Goal: Task Accomplishment & Management: Use online tool/utility

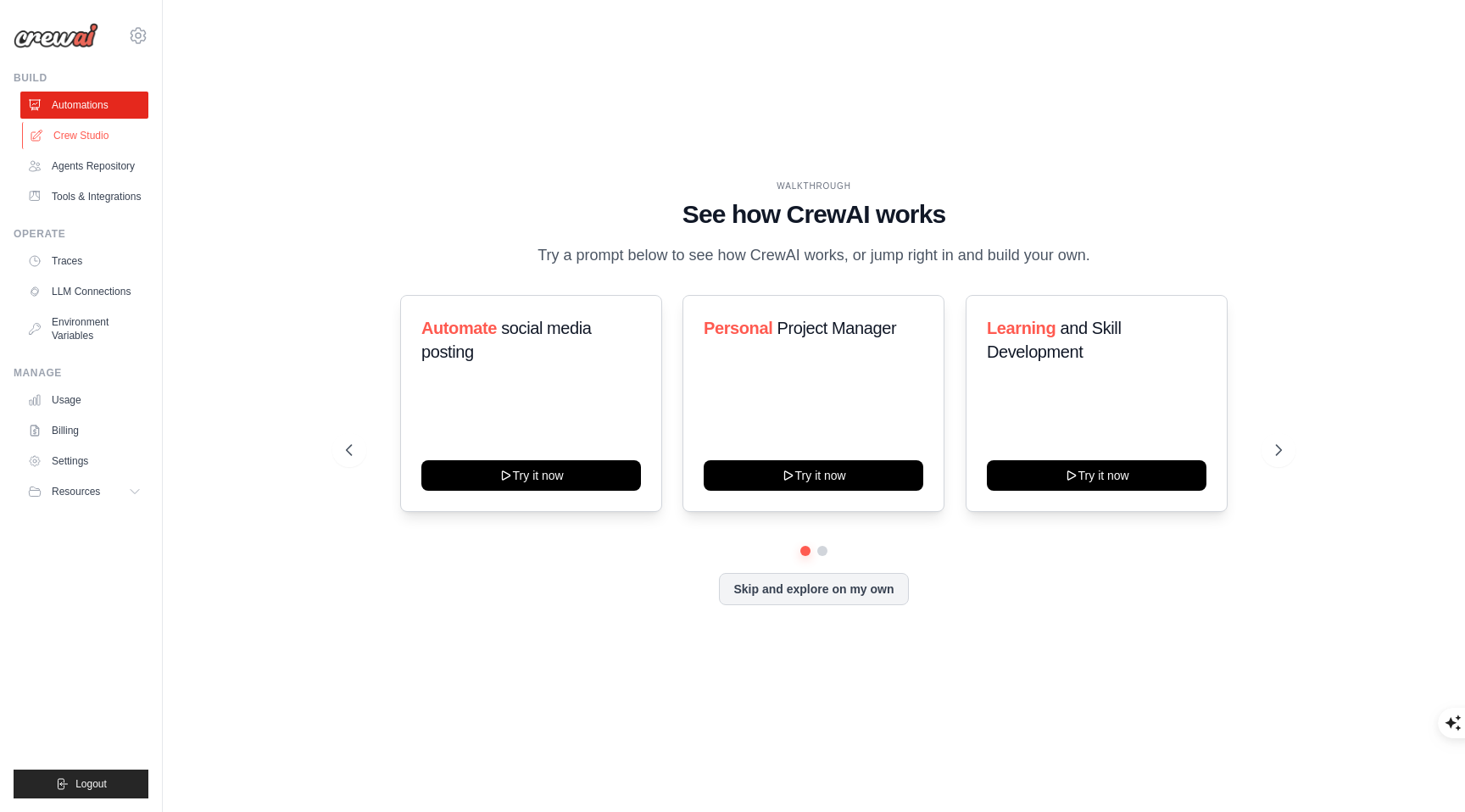
click at [82, 131] on link "Crew Studio" at bounding box center [86, 135] width 128 height 27
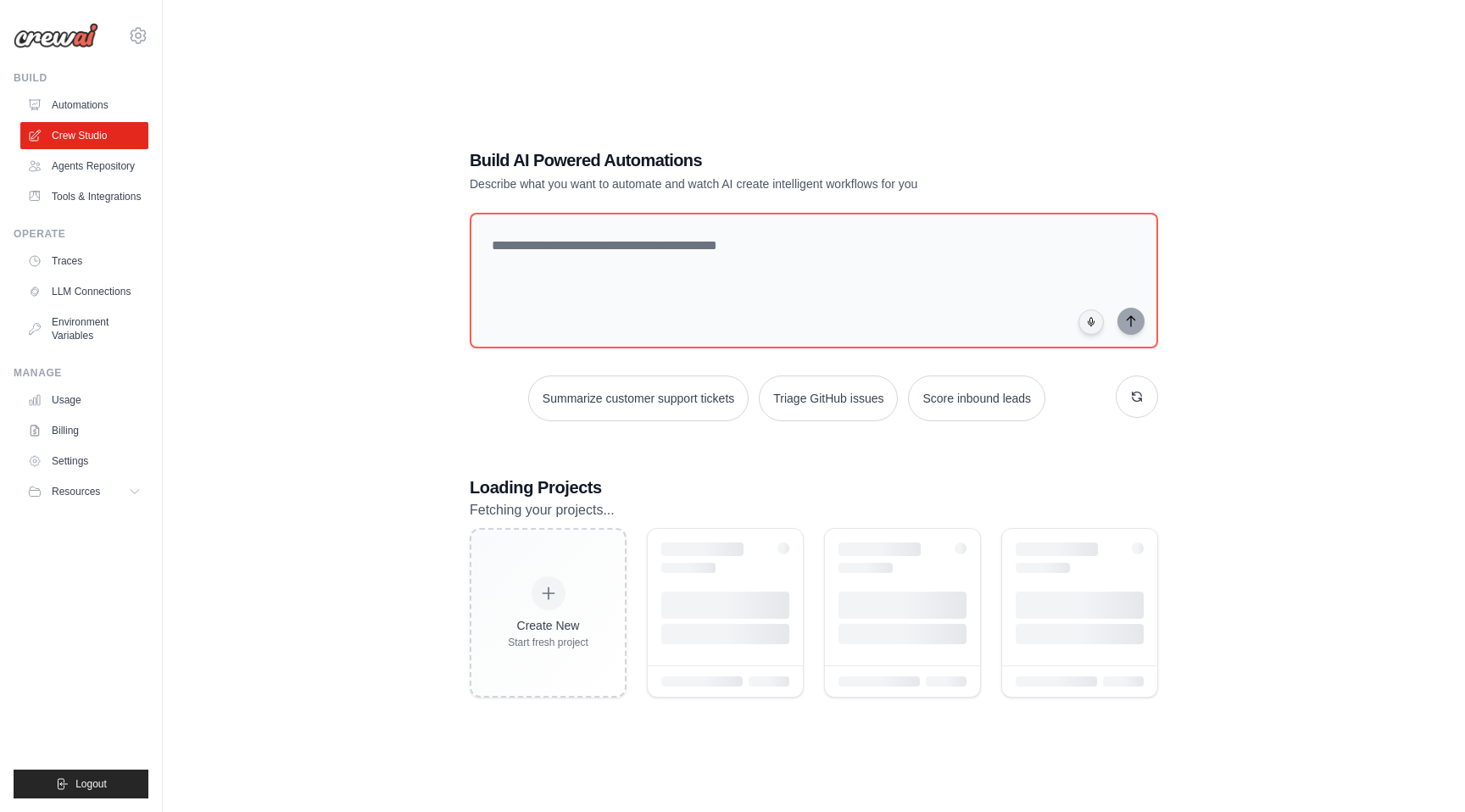
click at [82, 131] on link "Crew Studio" at bounding box center [84, 135] width 128 height 27
click at [657, 266] on textarea at bounding box center [814, 280] width 695 height 137
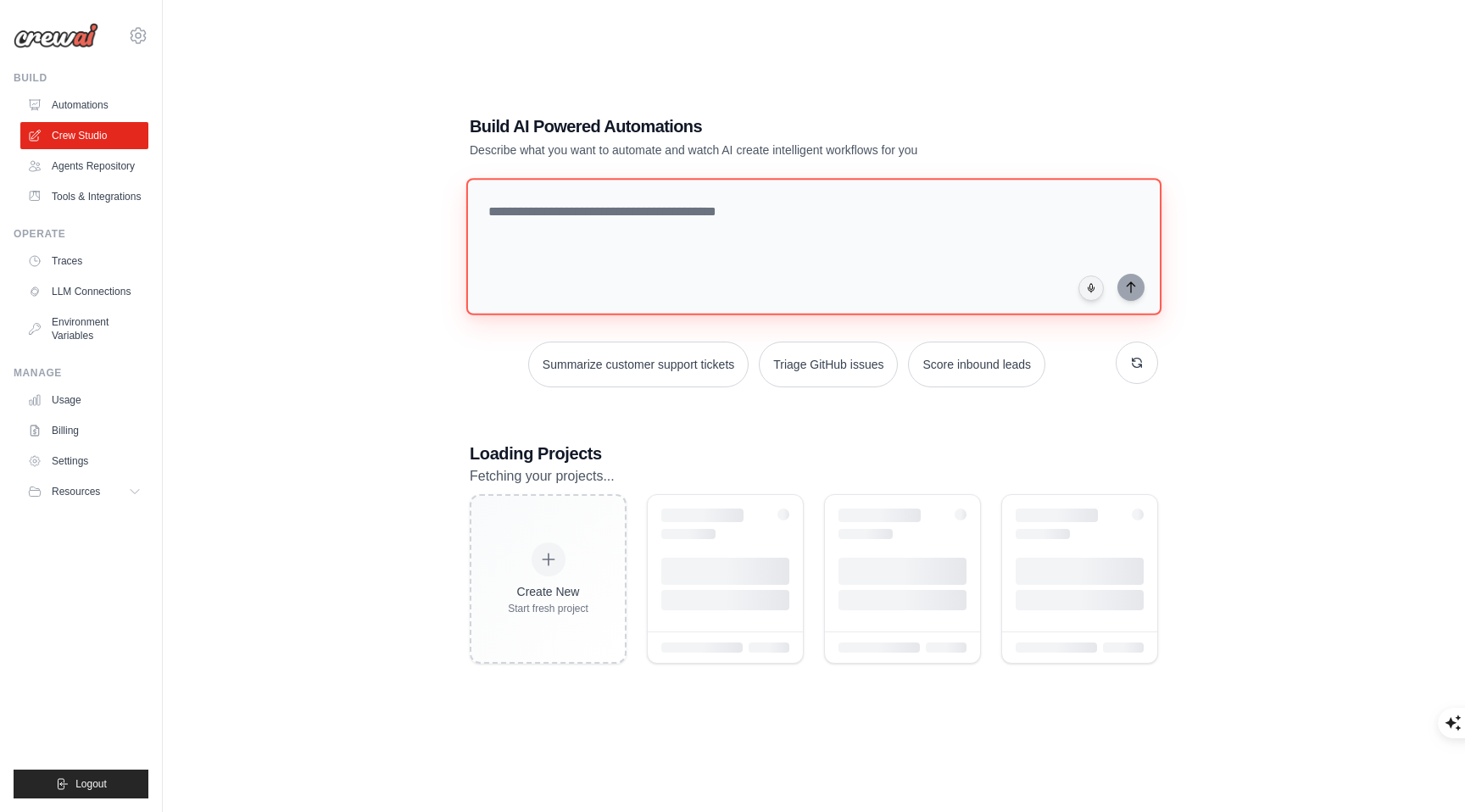
scroll to position [34, 0]
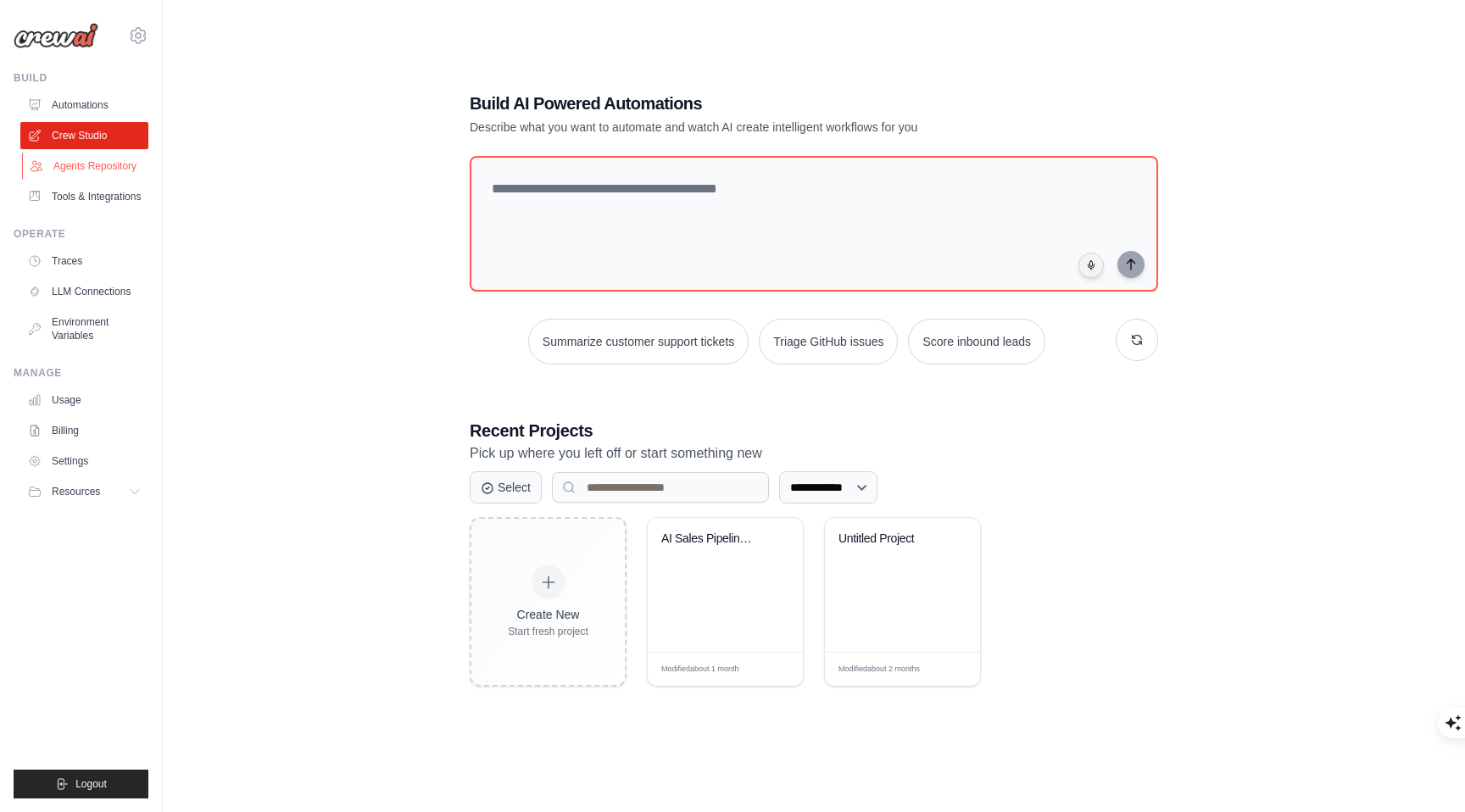
click at [77, 157] on link "Agents Repository" at bounding box center [86, 166] width 128 height 27
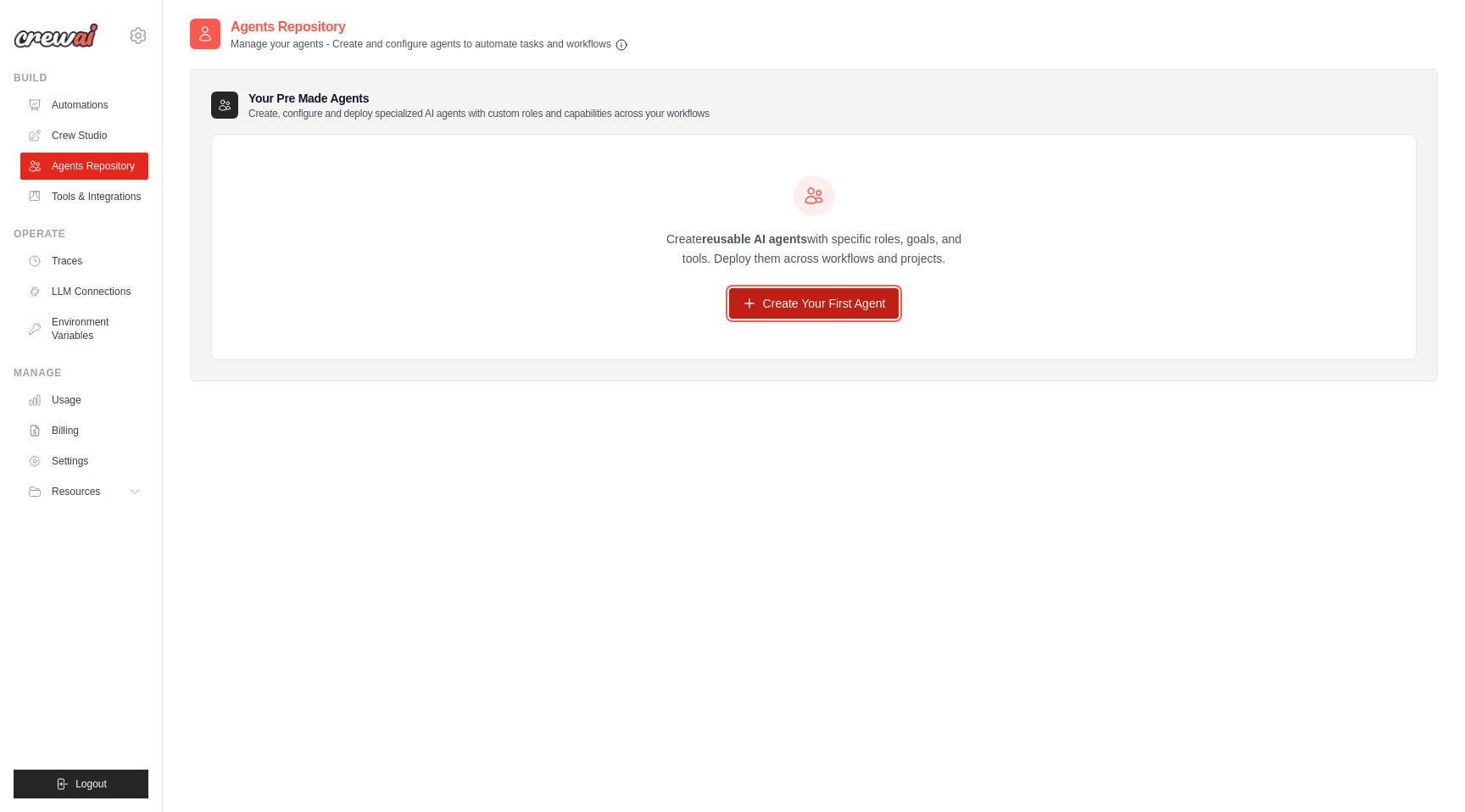
click at [846, 308] on link "Create Your First Agent" at bounding box center [814, 303] width 170 height 30
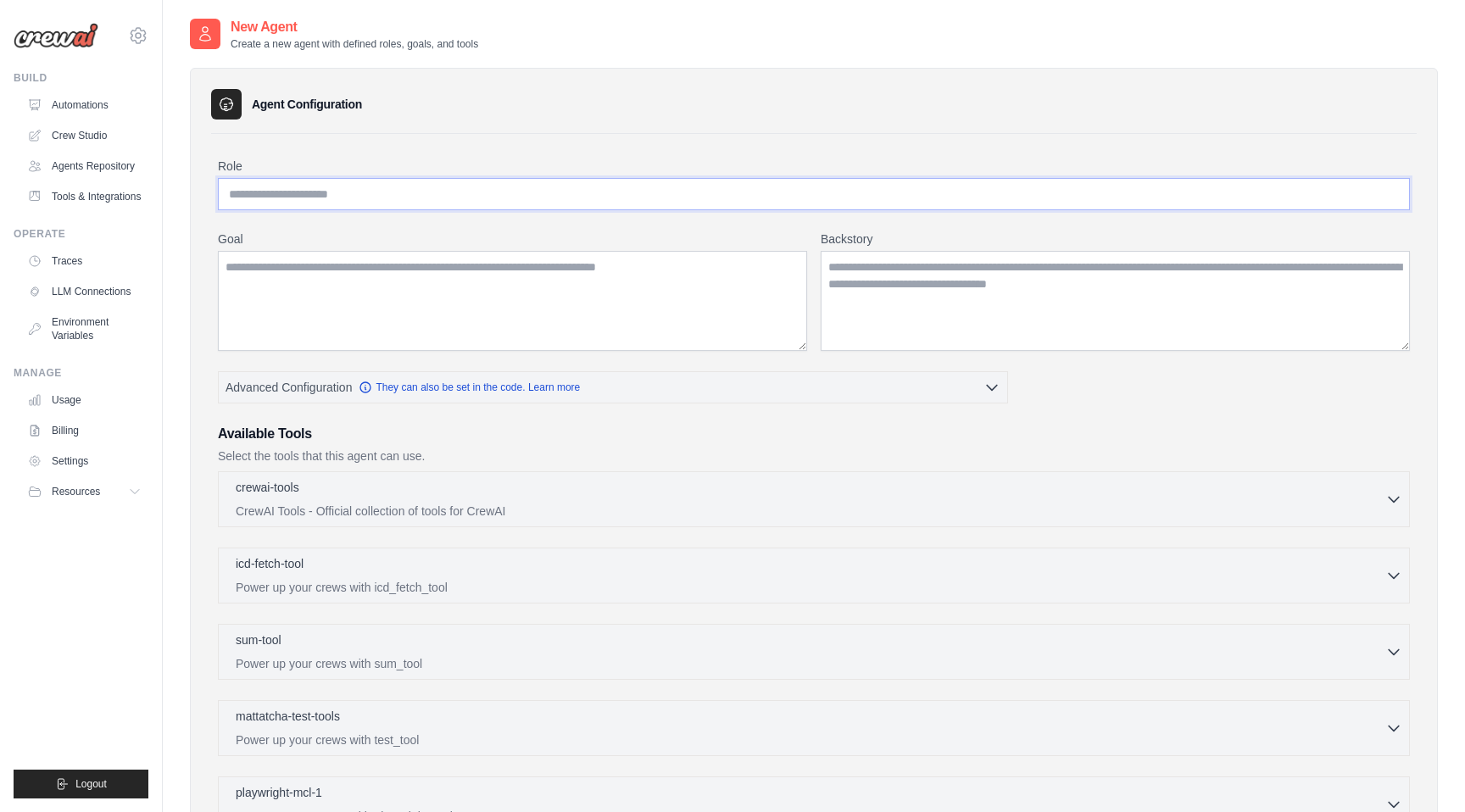
click at [433, 200] on input "Role" at bounding box center [814, 194] width 1192 height 32
click at [417, 298] on textarea "Goal" at bounding box center [512, 301] width 589 height 100
click at [923, 287] on textarea "Backstory" at bounding box center [1115, 301] width 589 height 100
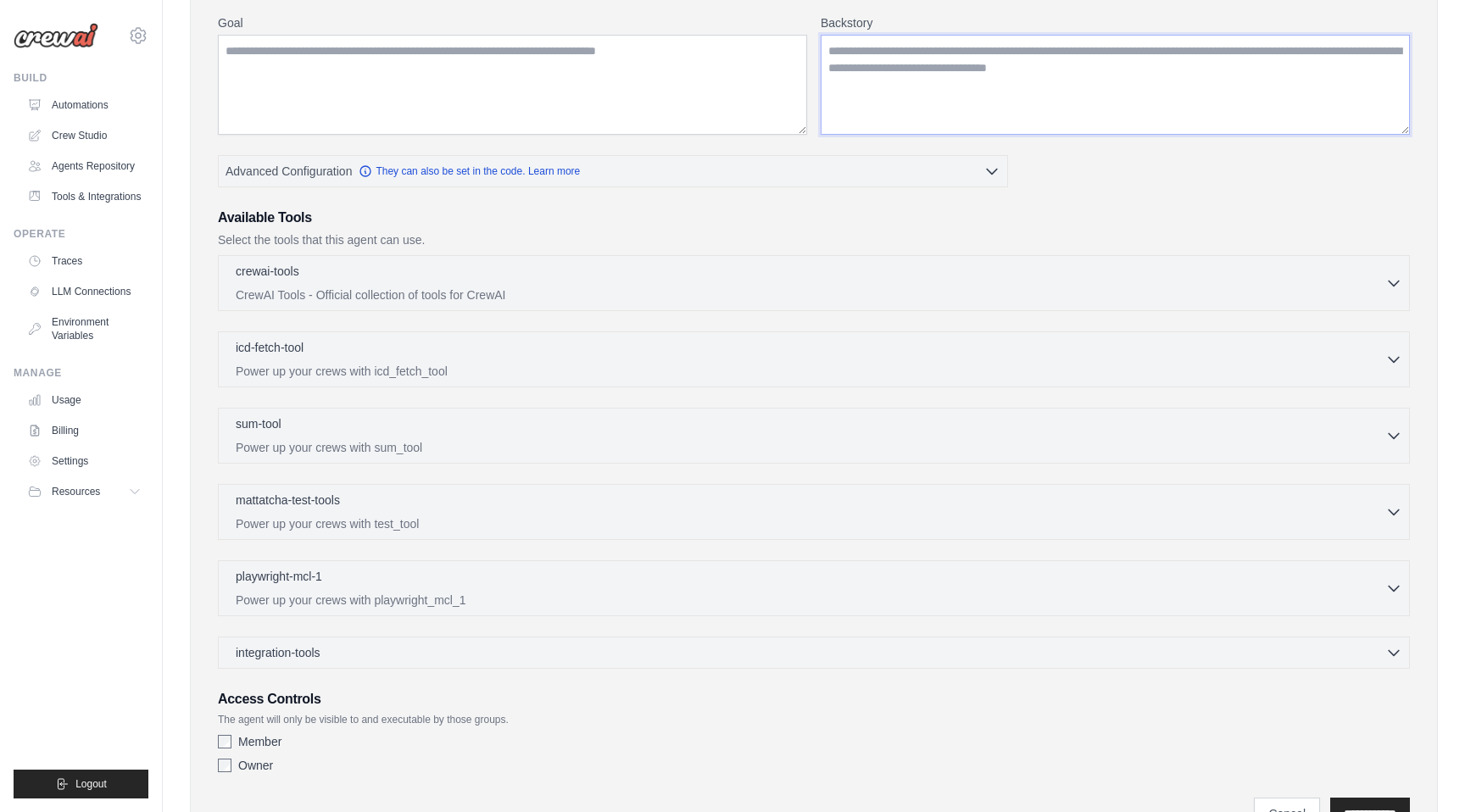
scroll to position [303, 0]
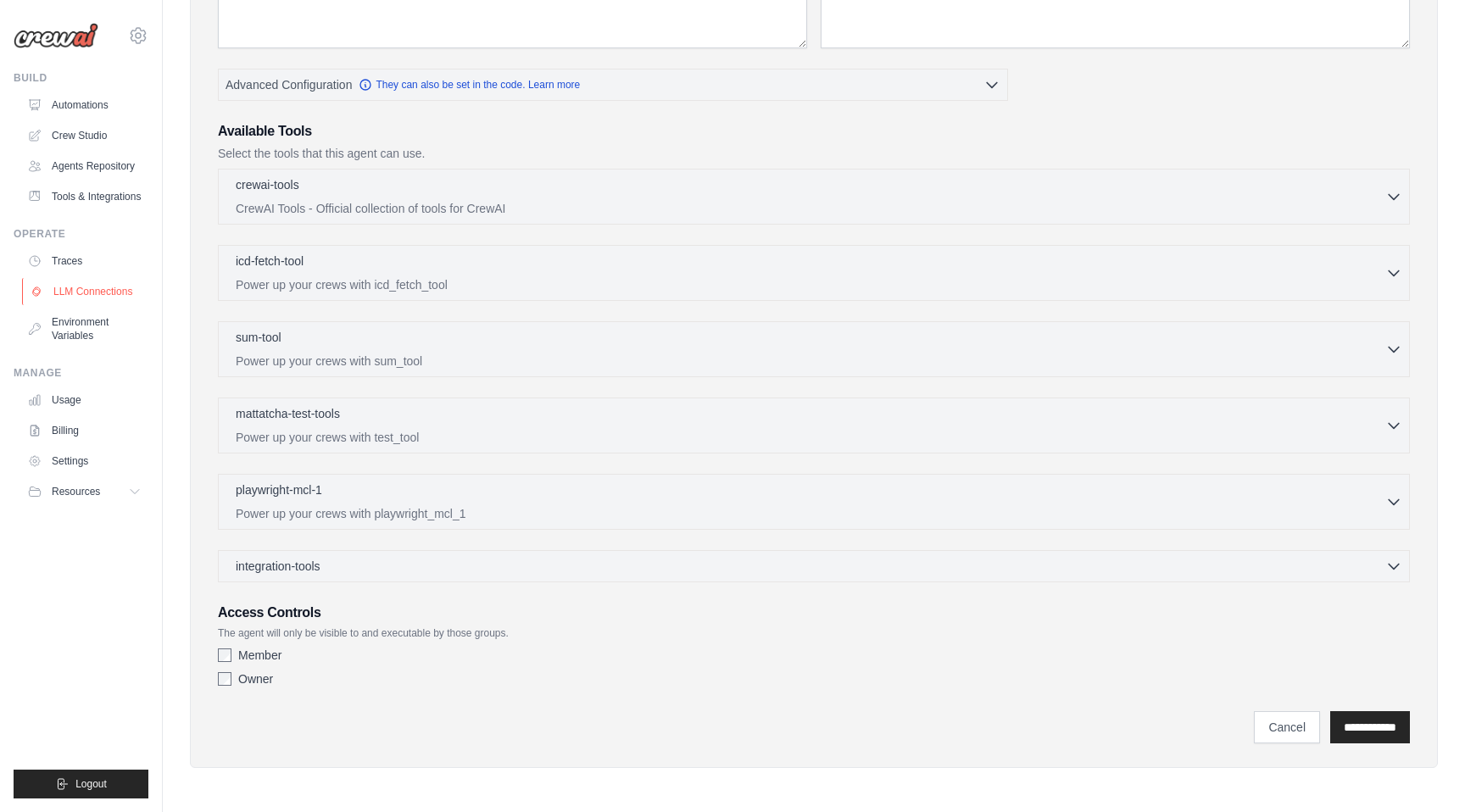
click at [102, 287] on link "LLM Connections" at bounding box center [86, 291] width 128 height 27
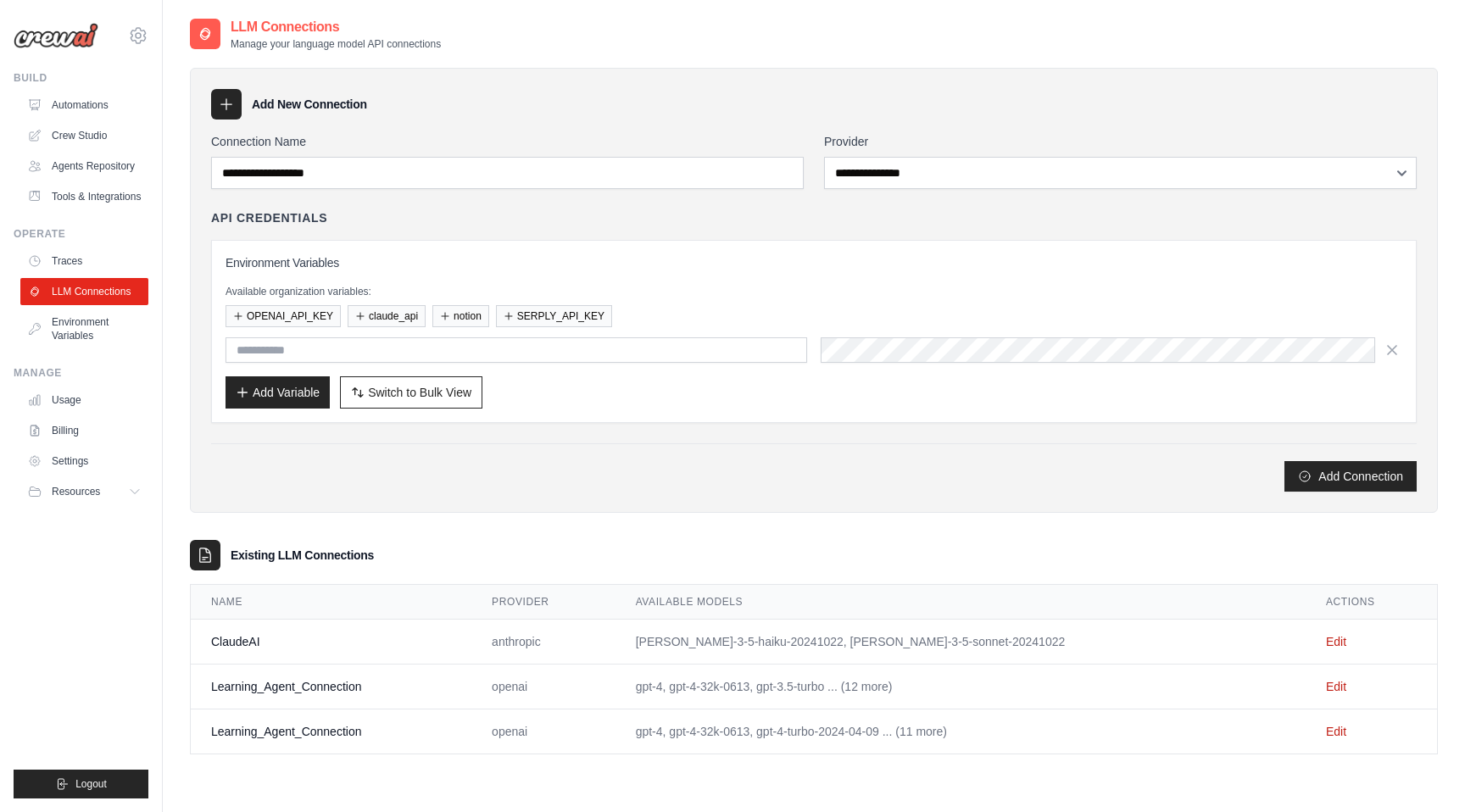
scroll to position [34, 0]
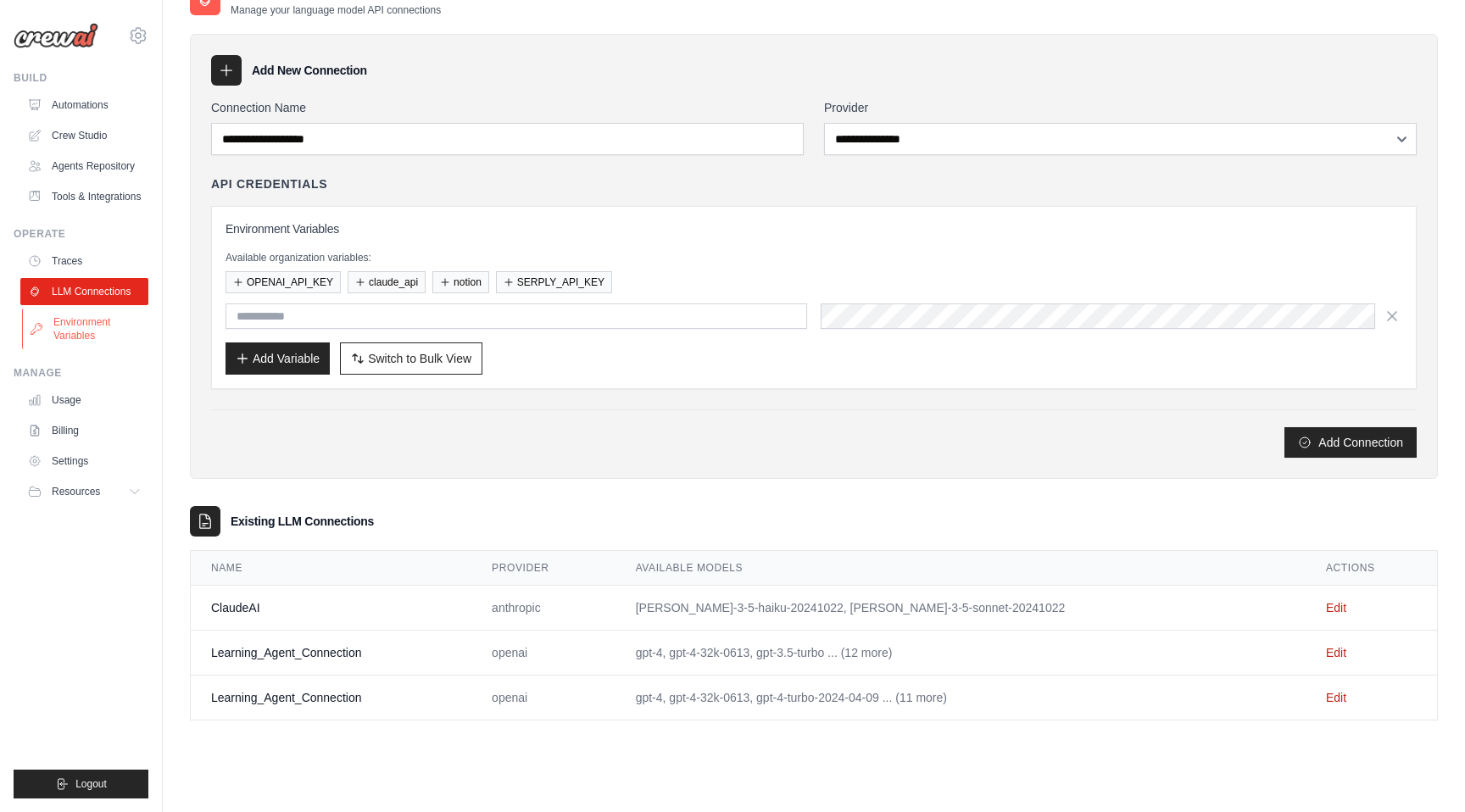
click at [77, 330] on link "Environment Variables" at bounding box center [86, 329] width 128 height 40
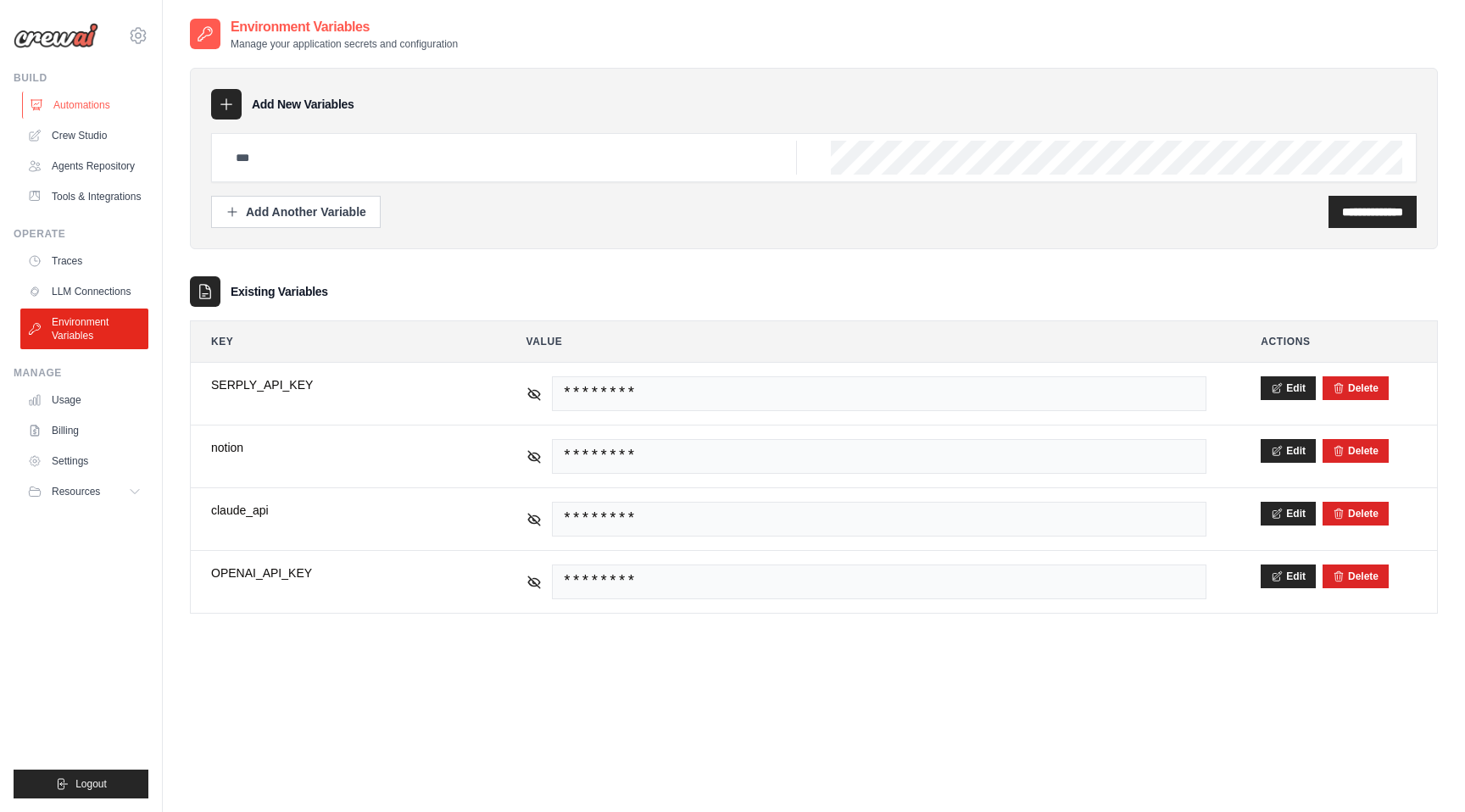
click at [67, 103] on link "Automations" at bounding box center [86, 105] width 128 height 27
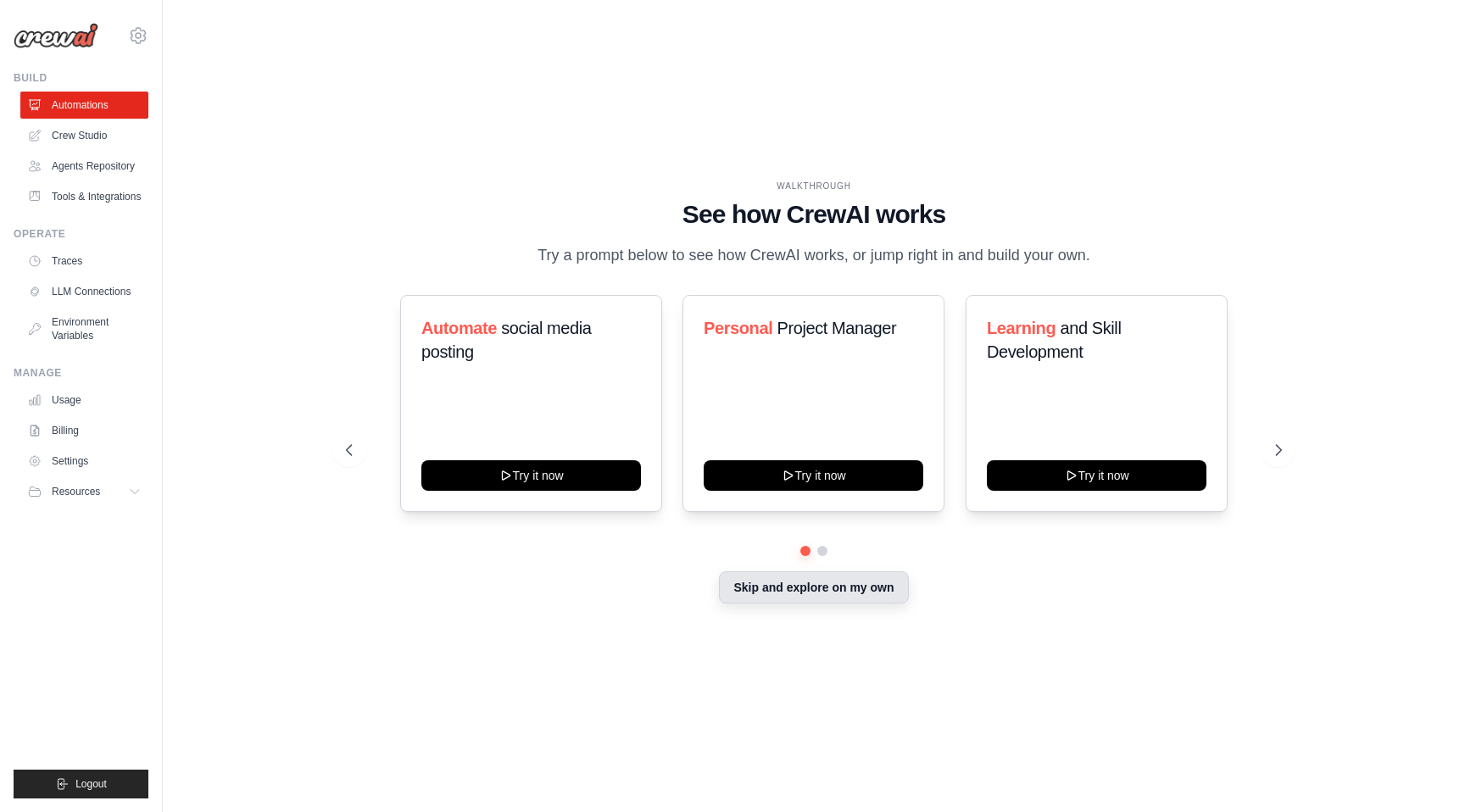
click at [815, 585] on button "Skip and explore on my own" at bounding box center [814, 587] width 189 height 32
